Goal: Information Seeking & Learning: Find specific fact

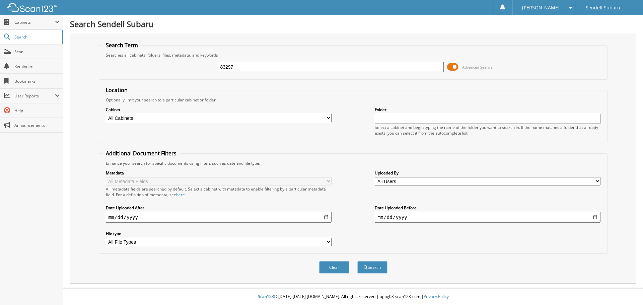
type input "83297"
click at [358, 261] on button "Search" at bounding box center [373, 267] width 30 height 12
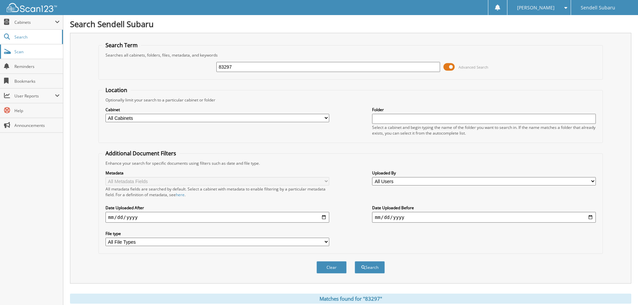
click at [42, 51] on span "Scan" at bounding box center [36, 52] width 45 height 6
click at [370, 271] on button "Search" at bounding box center [370, 267] width 30 height 12
click at [454, 68] on span at bounding box center [449, 67] width 11 height 10
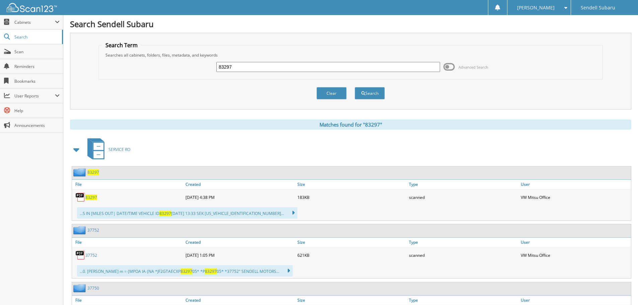
click at [91, 199] on span "83297" at bounding box center [91, 198] width 12 height 6
drag, startPoint x: 260, startPoint y: 62, endPoint x: 91, endPoint y: 69, distance: 168.7
click at [81, 64] on div "Search Term Searches all cabinets, folders, files, metadata, and keywords 83297…" at bounding box center [351, 71] width 562 height 77
type input "80183"
click at [355, 87] on button "Search" at bounding box center [370, 93] width 30 height 12
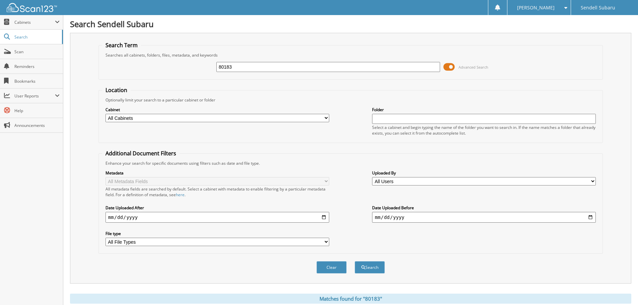
click at [449, 66] on span at bounding box center [449, 67] width 11 height 10
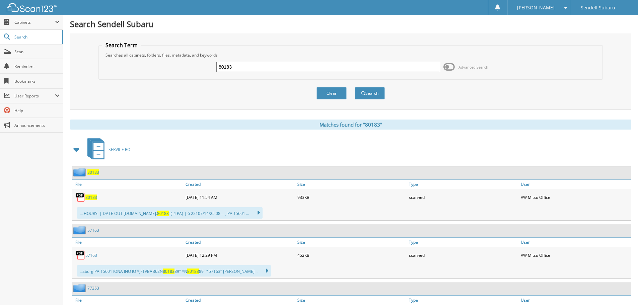
click at [91, 196] on span "80183" at bounding box center [91, 198] width 12 height 6
